Goal: Transaction & Acquisition: Purchase product/service

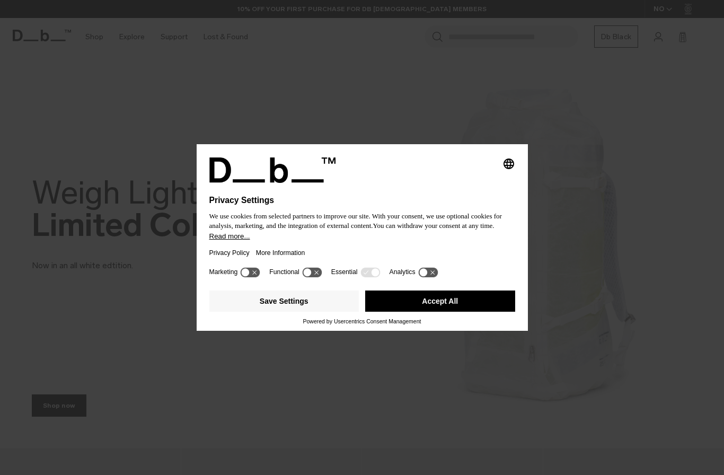
click at [394, 305] on button "Accept All" at bounding box center [440, 300] width 150 height 21
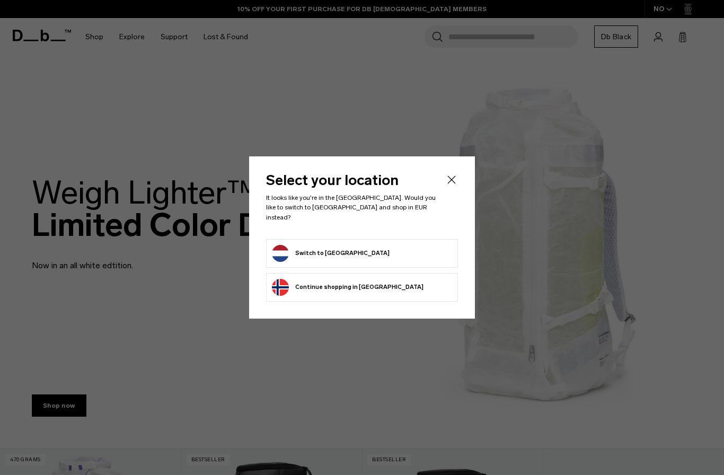
click at [337, 247] on button "Switch to [GEOGRAPHIC_DATA]" at bounding box center [331, 253] width 118 height 17
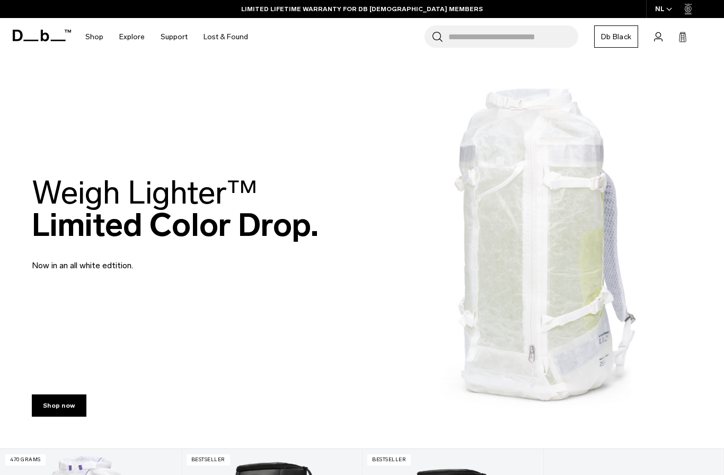
click at [32, 40] on icon at bounding box center [30, 41] width 15 height 2
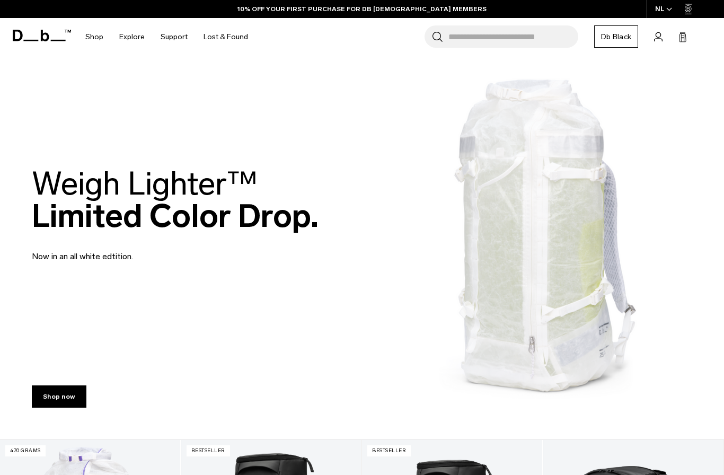
scroll to position [5, 0]
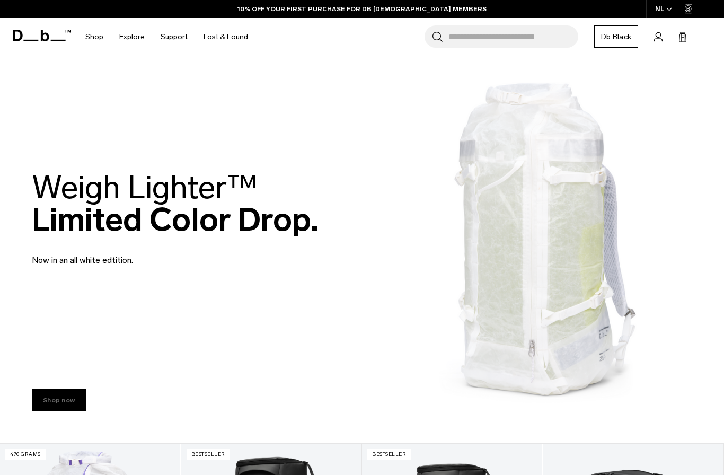
click at [62, 389] on link "Shop now" at bounding box center [59, 400] width 55 height 22
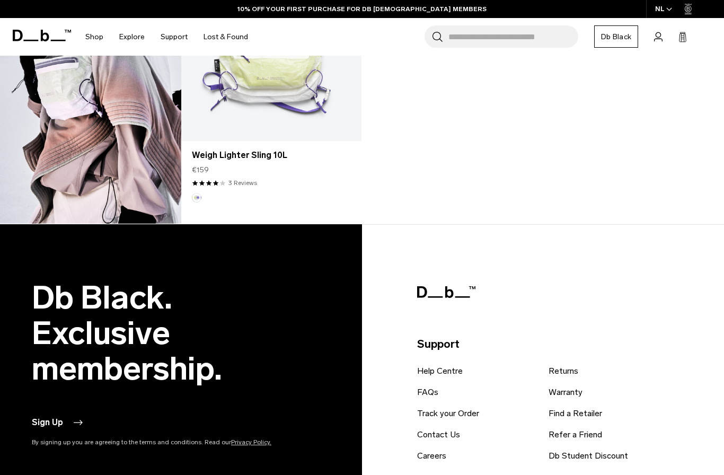
scroll to position [1186, 0]
